Goal: Transaction & Acquisition: Purchase product/service

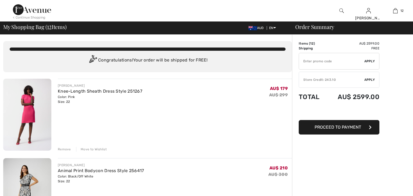
checkbox input "true"
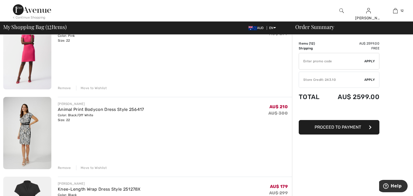
click at [66, 168] on div "Remove" at bounding box center [64, 168] width 13 height 5
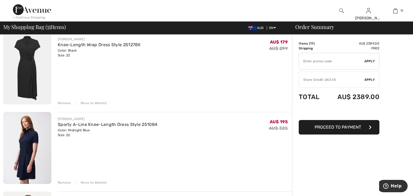
scroll to position [128, 0]
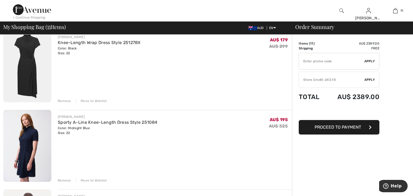
click at [63, 180] on div "Remove" at bounding box center [64, 180] width 13 height 5
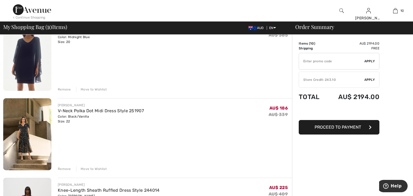
scroll to position [219, 0]
click at [66, 170] on div "Remove" at bounding box center [64, 169] width 13 height 5
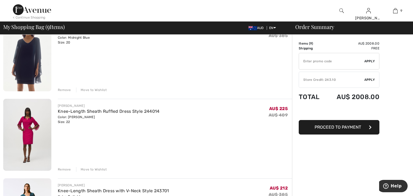
click at [66, 170] on div "Remove" at bounding box center [64, 169] width 13 height 5
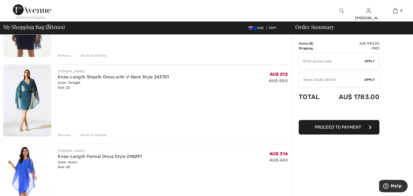
scroll to position [254, 0]
click at [63, 136] on div "Remove" at bounding box center [64, 135] width 13 height 5
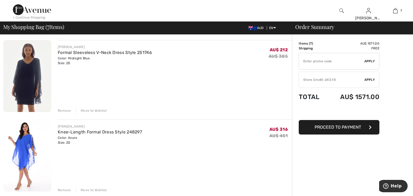
scroll to position [198, 0]
click at [71, 52] on link "Formal Sleeveless V-Neck Dress Style 251746" at bounding box center [105, 52] width 94 height 5
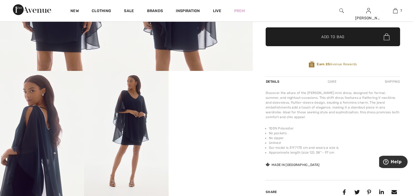
scroll to position [153, 0]
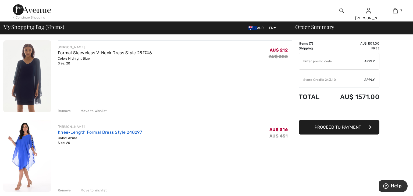
click at [125, 133] on link "Knee-Length Formal Dress Style 248297" at bounding box center [100, 132] width 84 height 5
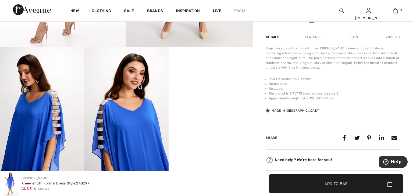
scroll to position [175, 0]
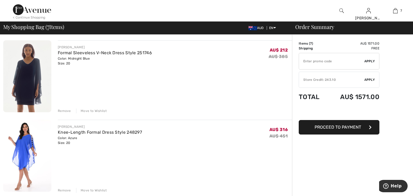
click at [65, 110] on div "Remove" at bounding box center [64, 111] width 13 height 5
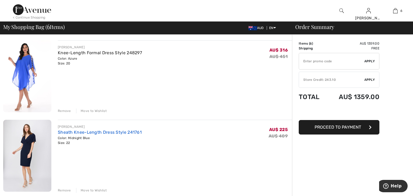
click at [78, 133] on link "Sheath Knee-Length Dress Style 241761" at bounding box center [100, 132] width 84 height 5
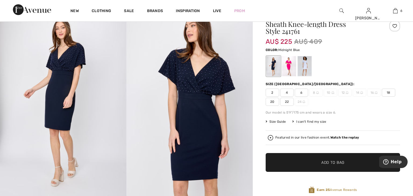
scroll to position [24, 0]
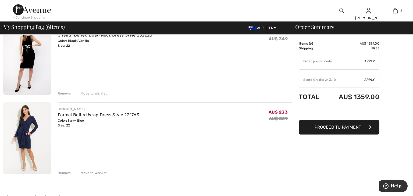
scroll to position [378, 0]
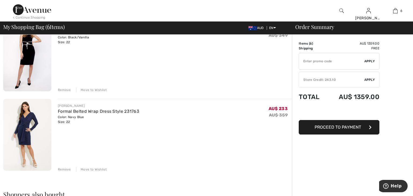
click at [62, 90] on div "Remove" at bounding box center [64, 90] width 13 height 5
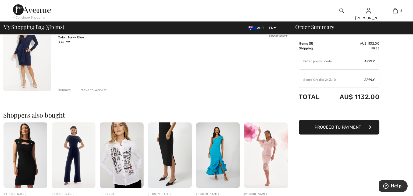
scroll to position [372, 0]
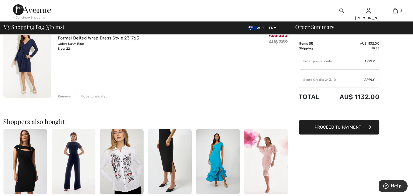
click at [63, 97] on div "Remove" at bounding box center [64, 96] width 13 height 5
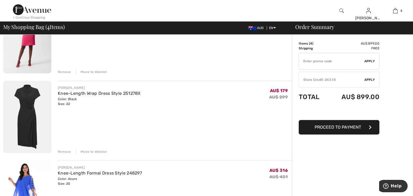
scroll to position [77, 0]
click at [63, 96] on link "Knee-Length Wrap Dress Style 251278X" at bounding box center [99, 93] width 83 height 5
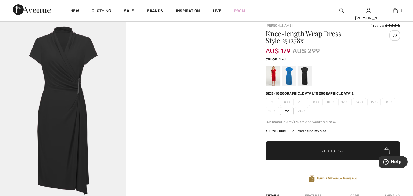
scroll to position [15, 0]
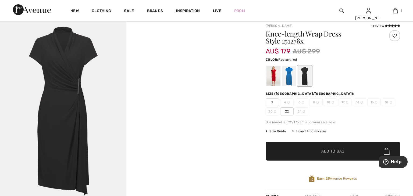
click at [273, 78] on div at bounding box center [274, 76] width 14 height 20
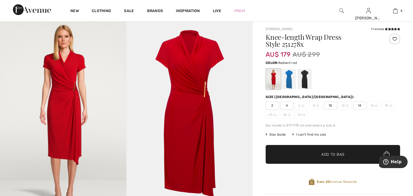
scroll to position [11, 0]
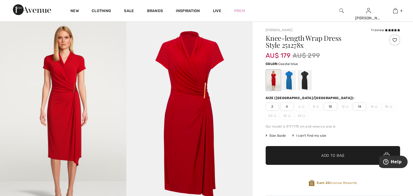
click at [289, 84] on div at bounding box center [289, 80] width 14 height 20
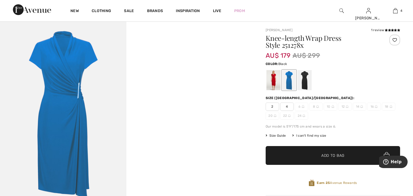
click at [306, 84] on div at bounding box center [305, 80] width 14 height 20
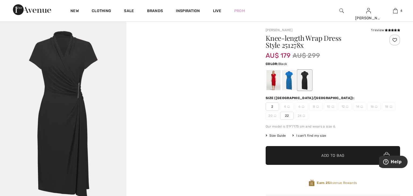
click at [183, 93] on div at bounding box center [126, 116] width 253 height 190
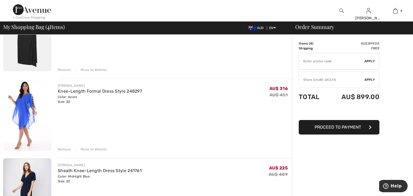
scroll to position [162, 0]
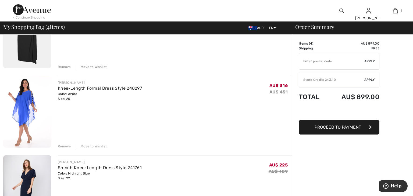
click at [67, 146] on div "Remove" at bounding box center [64, 146] width 13 height 5
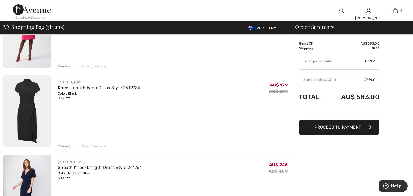
scroll to position [0, 0]
